Goal: Task Accomplishment & Management: Complete application form

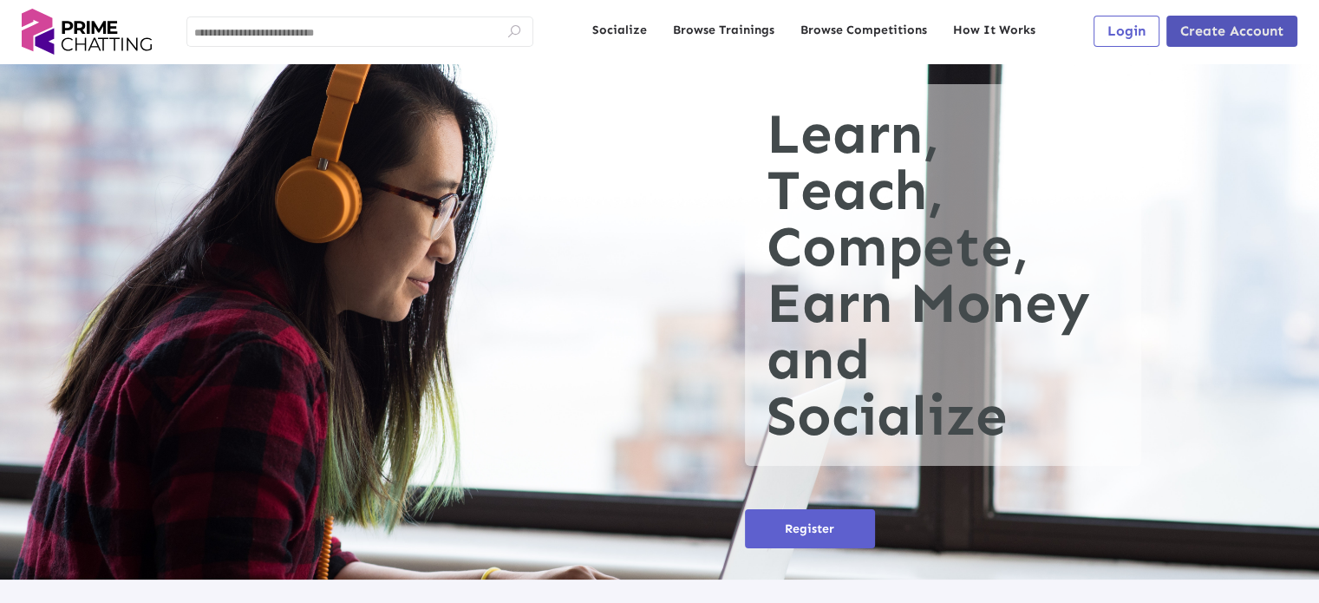
click at [1231, 36] on span "Create Account" at bounding box center [1231, 31] width 103 height 16
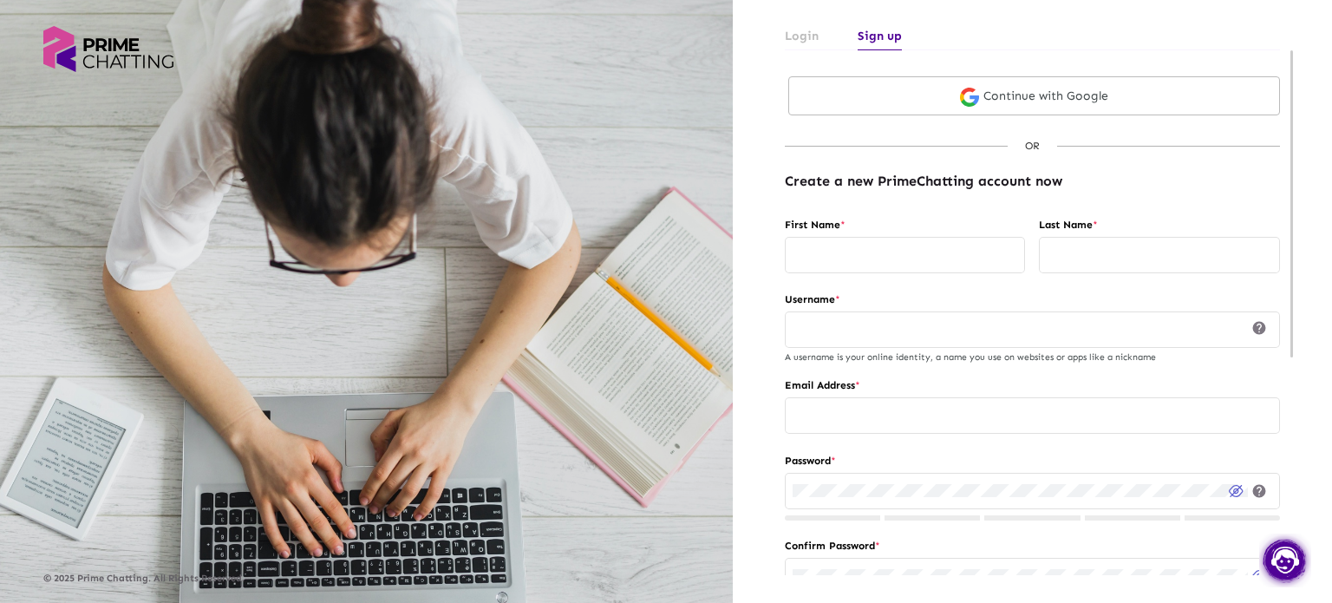
type input "**********"
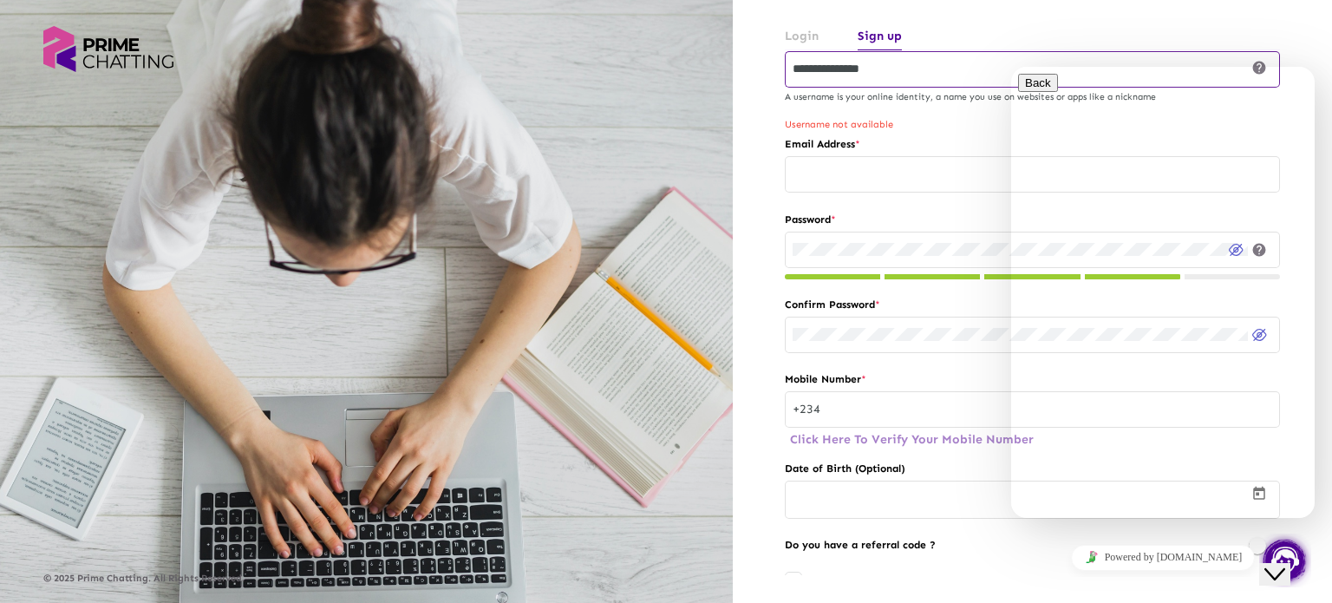
click at [1282, 564] on icon "Close Chat This icon closes the chat window." at bounding box center [1274, 574] width 21 height 21
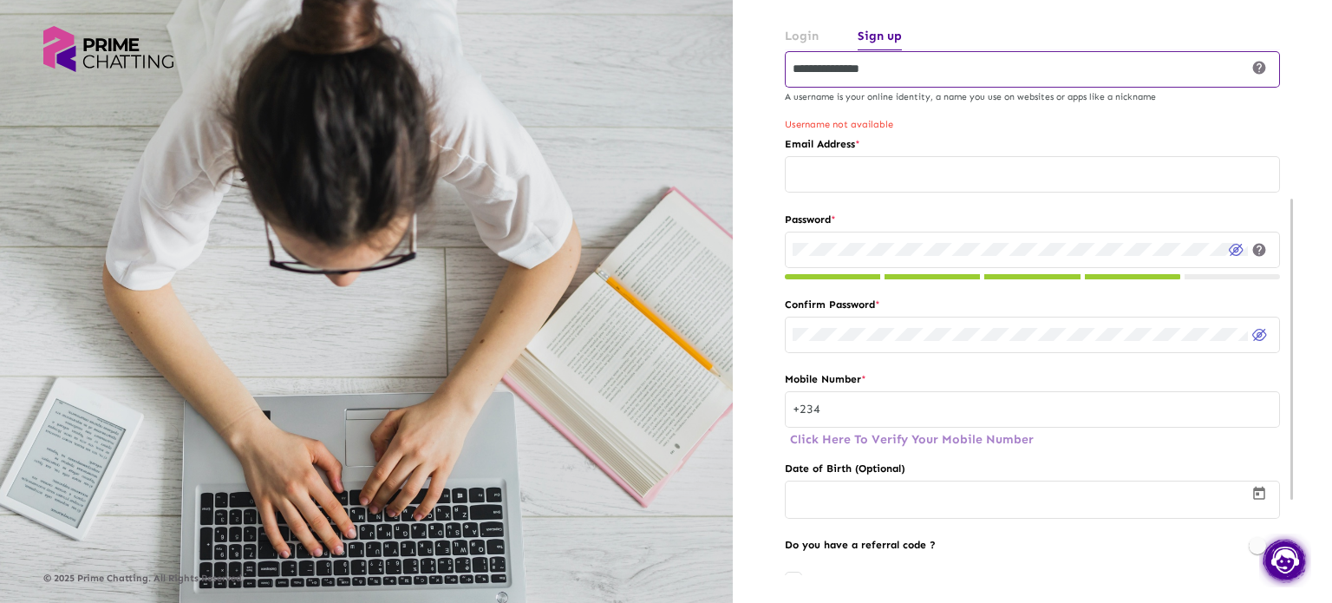
click at [945, 439] on div "Mobile Number * +234 Click Here To Verify Your Mobile Number" at bounding box center [1032, 413] width 495 height 89
click at [849, 414] on input "text" at bounding box center [1049, 407] width 445 height 13
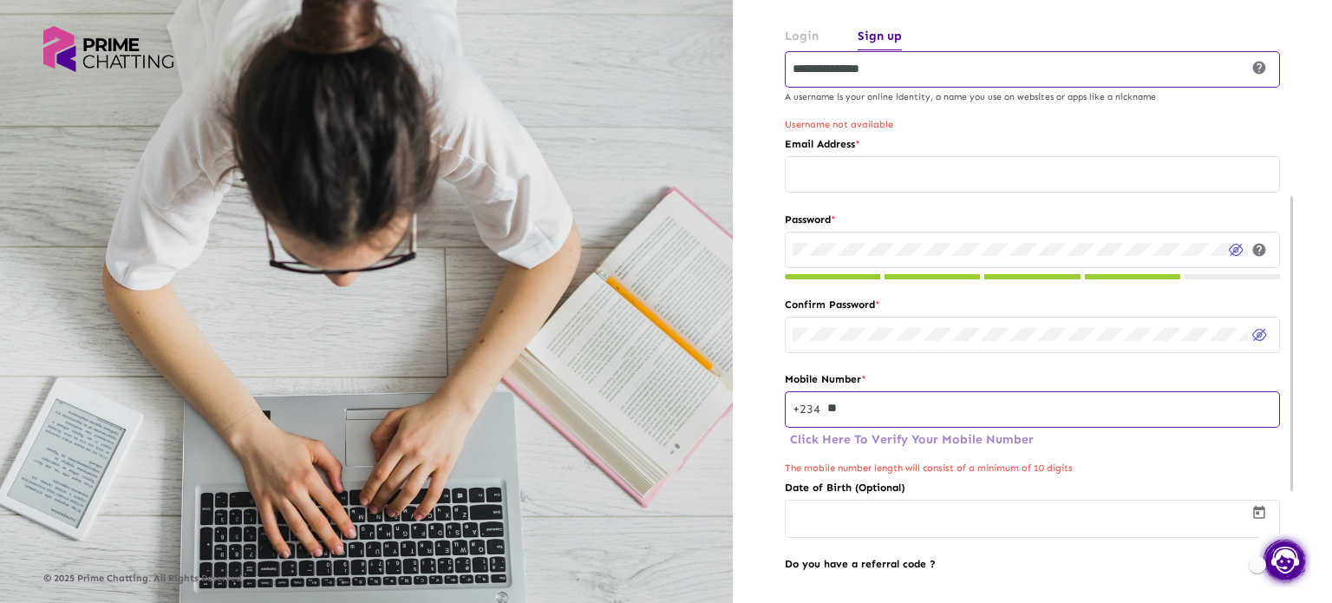
type input "*"
